Goal: Find specific page/section: Find specific page/section

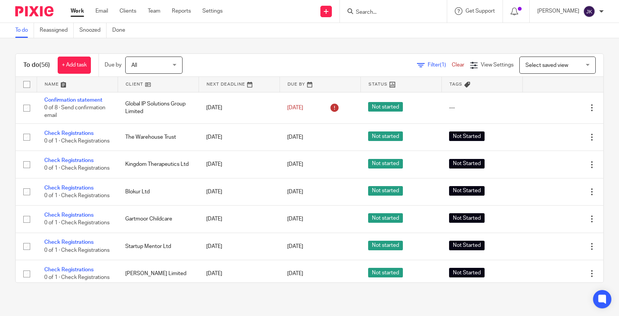
click at [371, 16] on div at bounding box center [393, 11] width 107 height 23
click at [371, 15] on input "Search" at bounding box center [389, 12] width 69 height 7
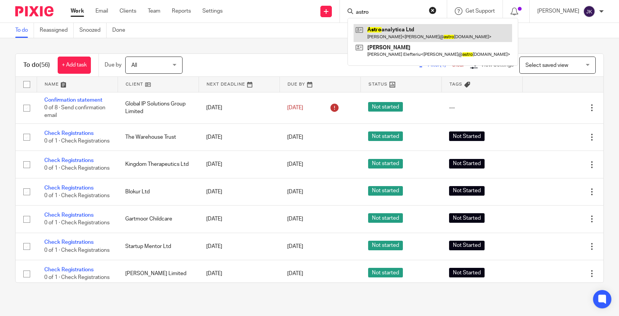
type input "astro"
click at [396, 36] on link at bounding box center [433, 33] width 158 height 18
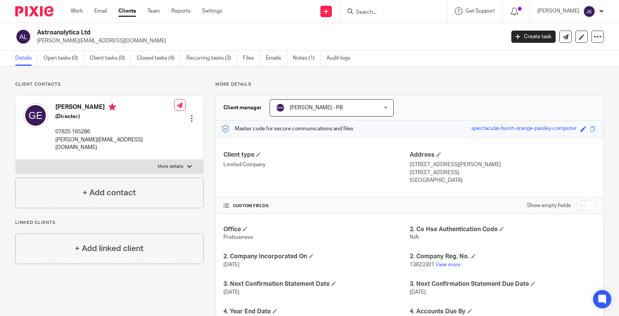
click at [365, 15] on input "Search" at bounding box center [389, 12] width 69 height 7
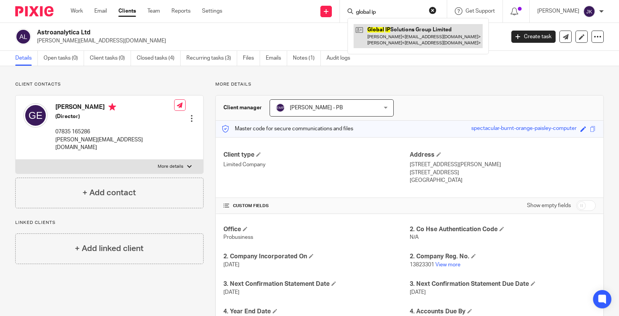
type input "global ip"
click at [369, 44] on link at bounding box center [418, 36] width 129 height 24
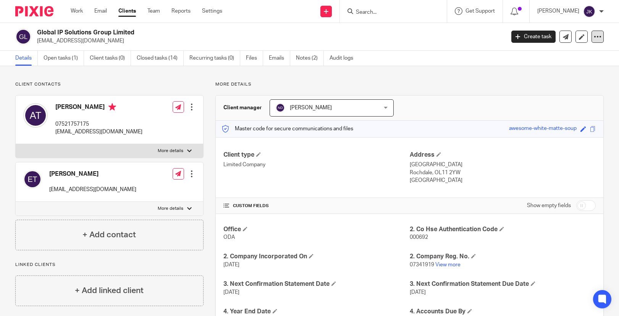
click at [594, 37] on icon at bounding box center [598, 37] width 8 height 8
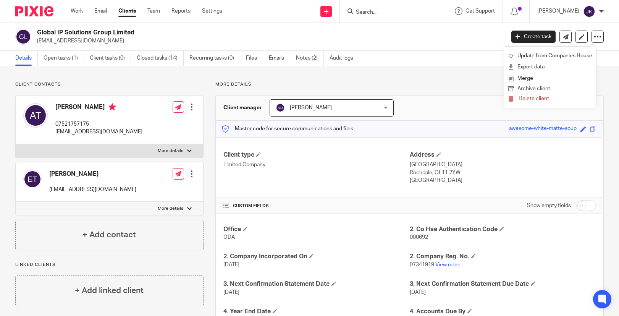
click at [550, 84] on button "Archive client" at bounding box center [550, 89] width 84 height 10
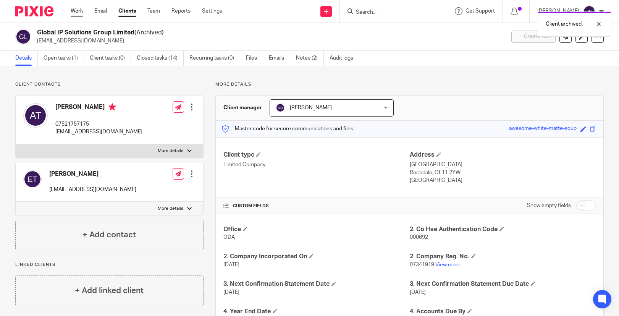
click at [76, 13] on link "Work" at bounding box center [77, 11] width 12 height 8
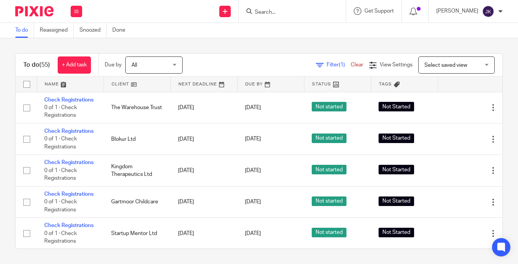
click at [294, 15] on input "Search" at bounding box center [288, 12] width 69 height 7
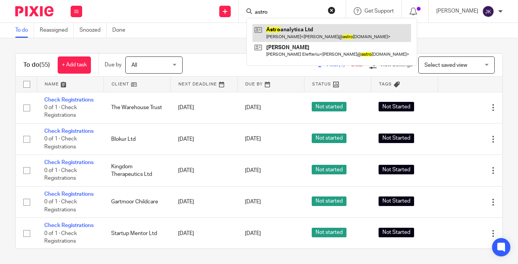
type input "astro"
click at [289, 34] on link at bounding box center [331, 33] width 158 height 18
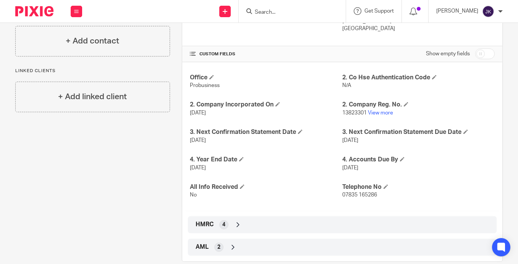
scroll to position [153, 0]
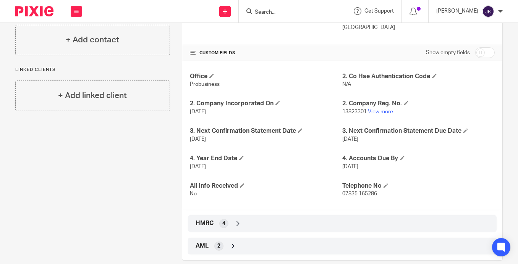
click at [478, 52] on input "checkbox" at bounding box center [484, 52] width 19 height 11
checkbox input "true"
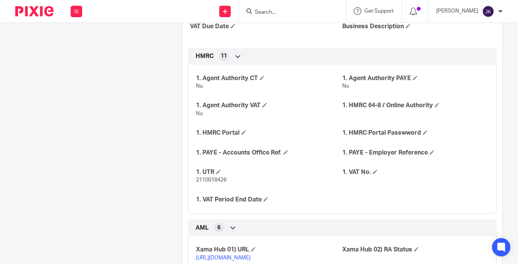
scroll to position [382, 0]
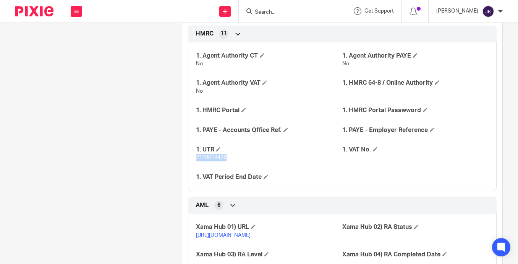
drag, startPoint x: 232, startPoint y: 156, endPoint x: 193, endPoint y: 159, distance: 39.5
click at [193, 159] on div "1. Agent Authority CT No 1. Agent Authority PAYE No 1. Agent Authority VAT No 1…" at bounding box center [342, 114] width 309 height 155
copy span "2110018426"
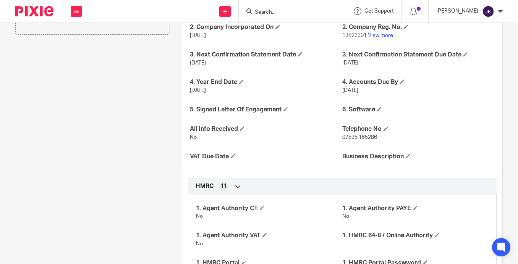
scroll to position [191, 0]
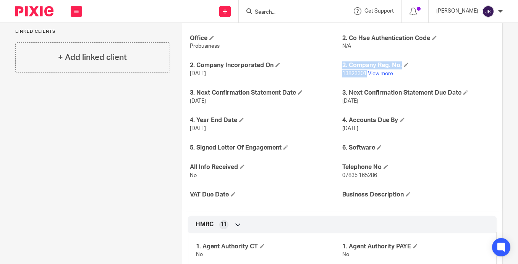
drag, startPoint x: 363, startPoint y: 73, endPoint x: 337, endPoint y: 74, distance: 26.0
click at [337, 74] on div "Office Probusiness 2. Co Hse Authentication Code N/A 2. Company Incorporated On…" at bounding box center [342, 117] width 320 height 188
click at [342, 74] on span "13823301" at bounding box center [354, 73] width 24 height 5
drag, startPoint x: 363, startPoint y: 74, endPoint x: 339, endPoint y: 74, distance: 23.7
click at [342, 74] on span "13823301" at bounding box center [354, 73] width 24 height 5
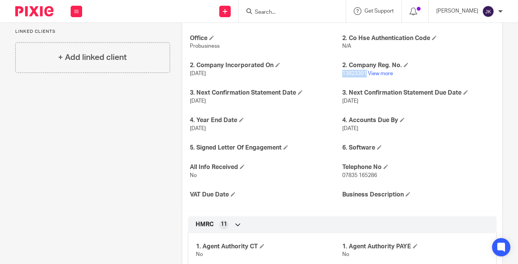
copy span "13823301"
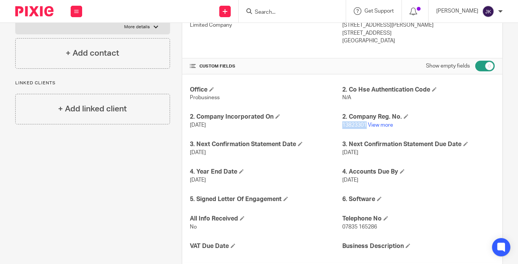
scroll to position [76, 0]
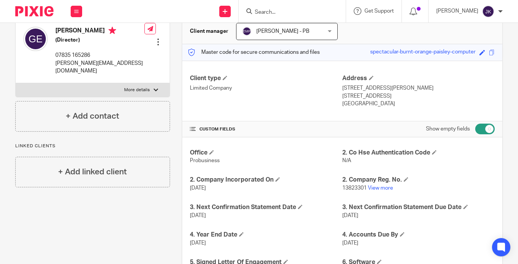
click at [267, 10] on input "Search" at bounding box center [288, 12] width 69 height 7
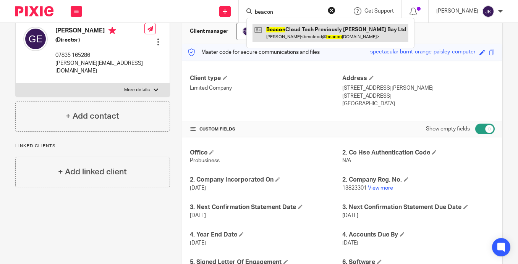
type input "beacon"
click at [286, 32] on link at bounding box center [330, 33] width 156 height 18
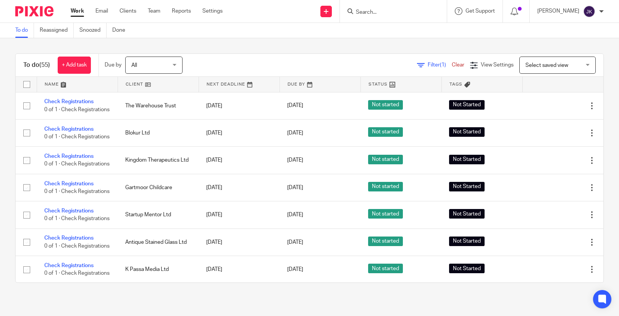
click at [369, 10] on input "Search" at bounding box center [389, 12] width 69 height 7
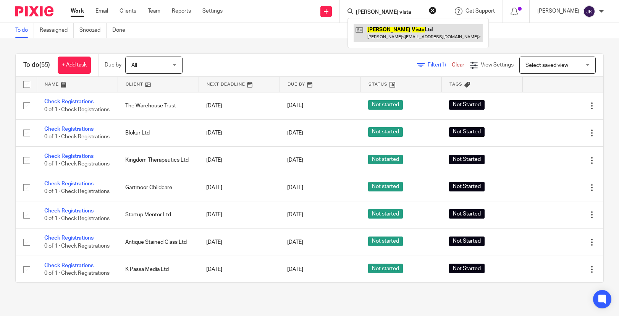
type input "wells vista"
click at [374, 33] on link at bounding box center [418, 33] width 129 height 18
